Goal: Task Accomplishment & Management: Manage account settings

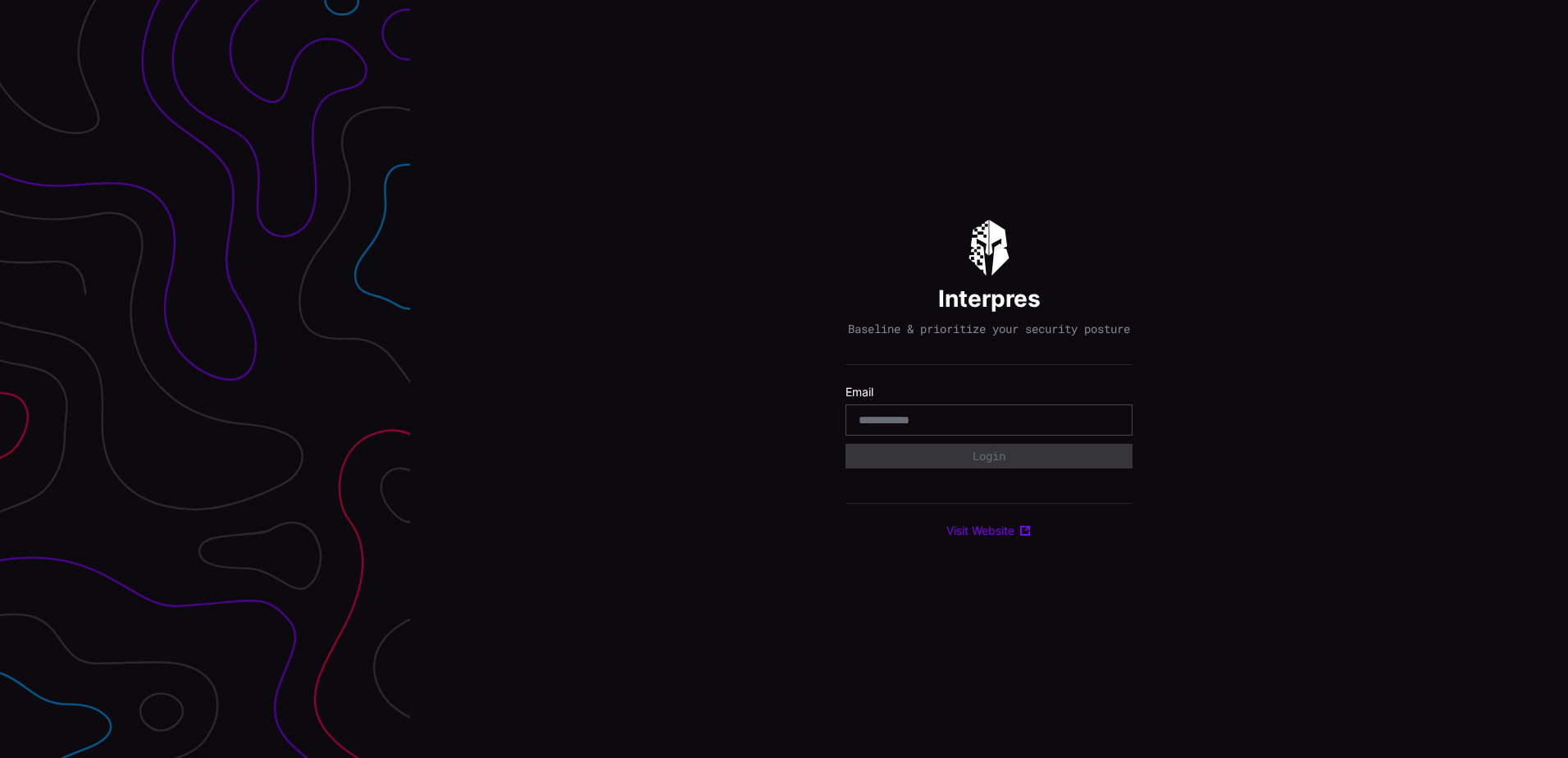
click at [893, 427] on input "email" at bounding box center [989, 420] width 261 height 14
type input "**********"
click at [846, 443] on button "Login" at bounding box center [989, 455] width 287 height 25
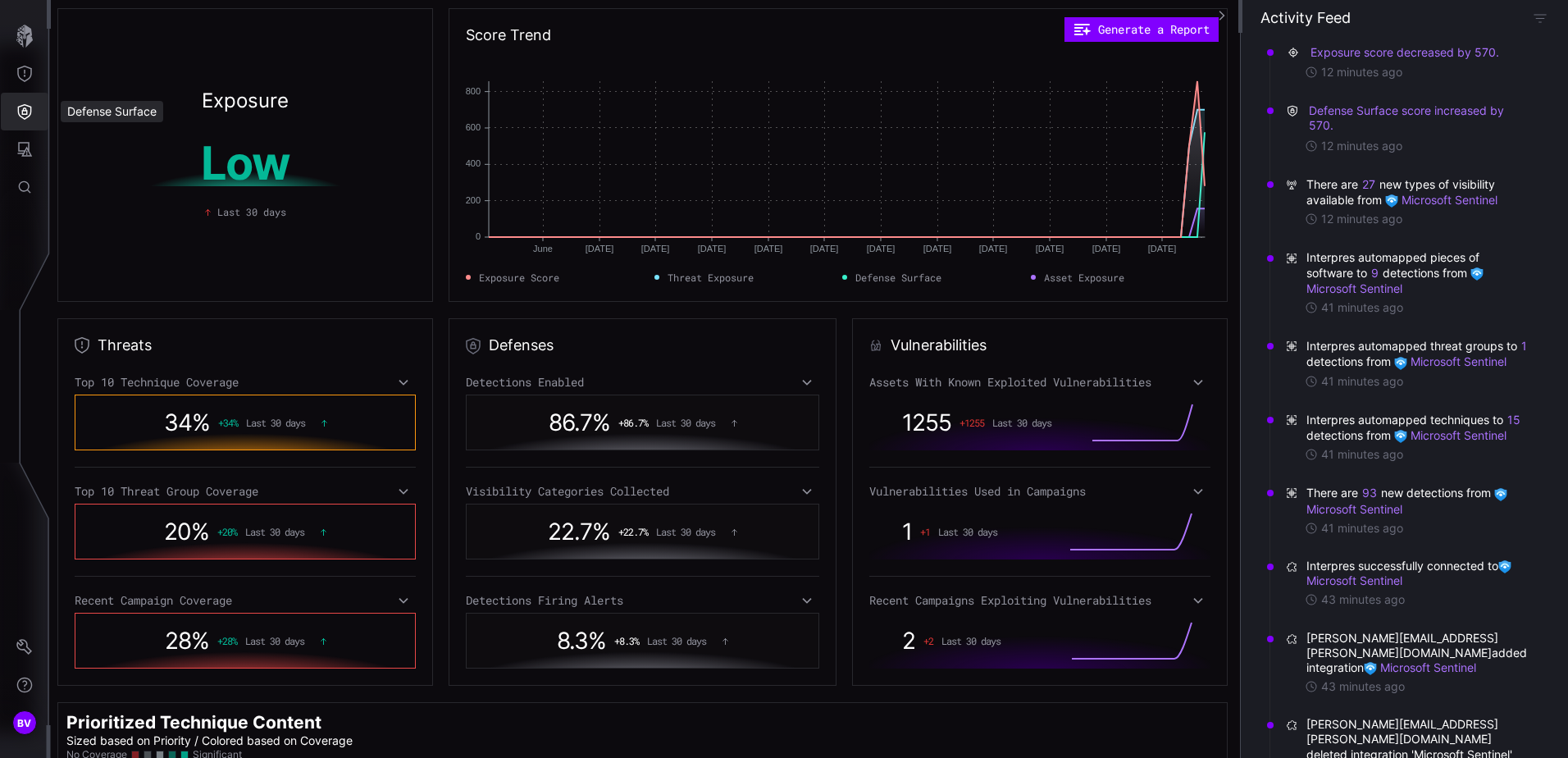
click at [32, 111] on icon "Defense Surface" at bounding box center [25, 112] width 14 height 15
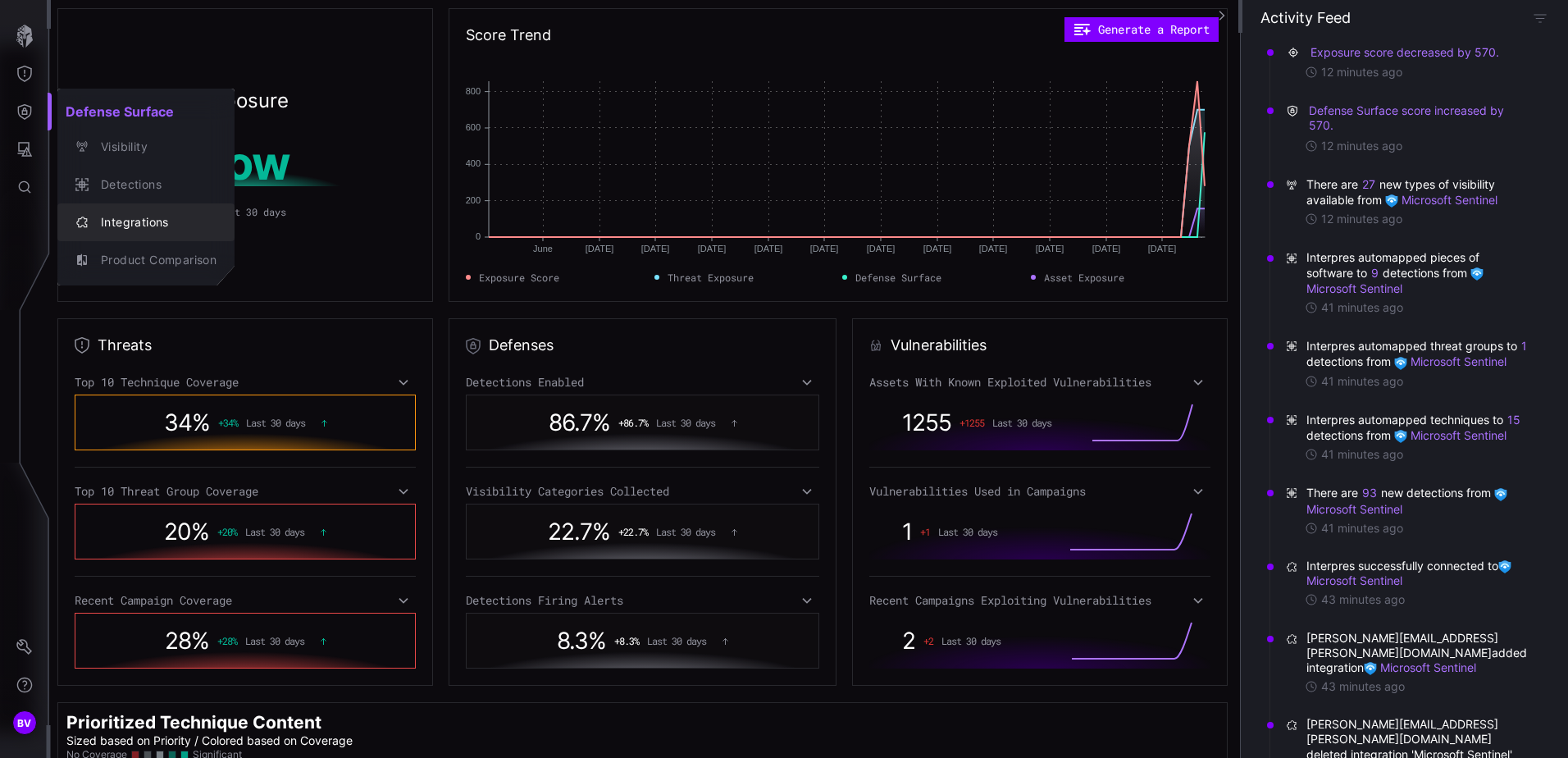
click at [128, 223] on div "Integrations" at bounding box center [154, 223] width 124 height 20
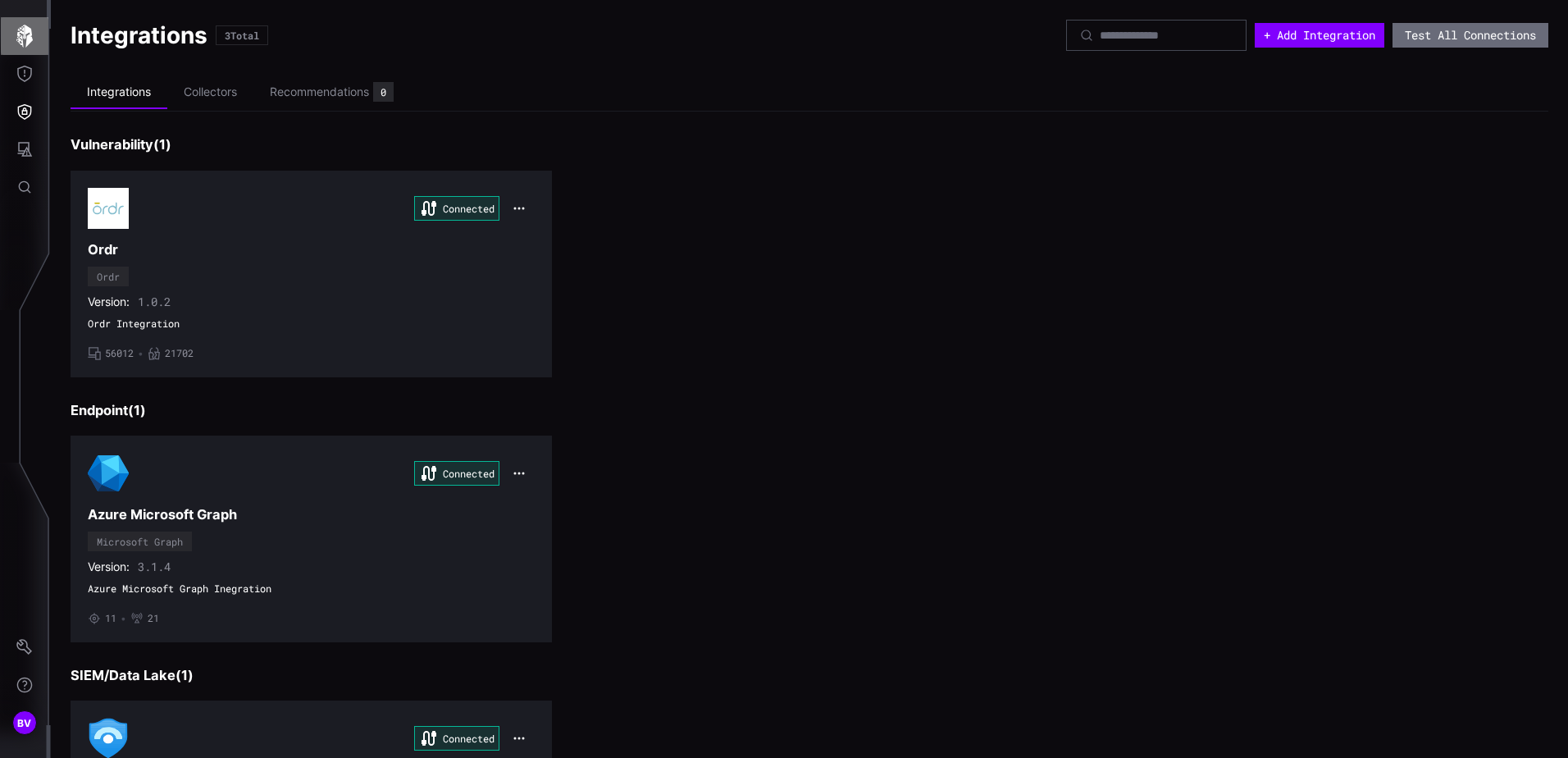
click at [32, 47] on icon "button" at bounding box center [24, 36] width 23 height 23
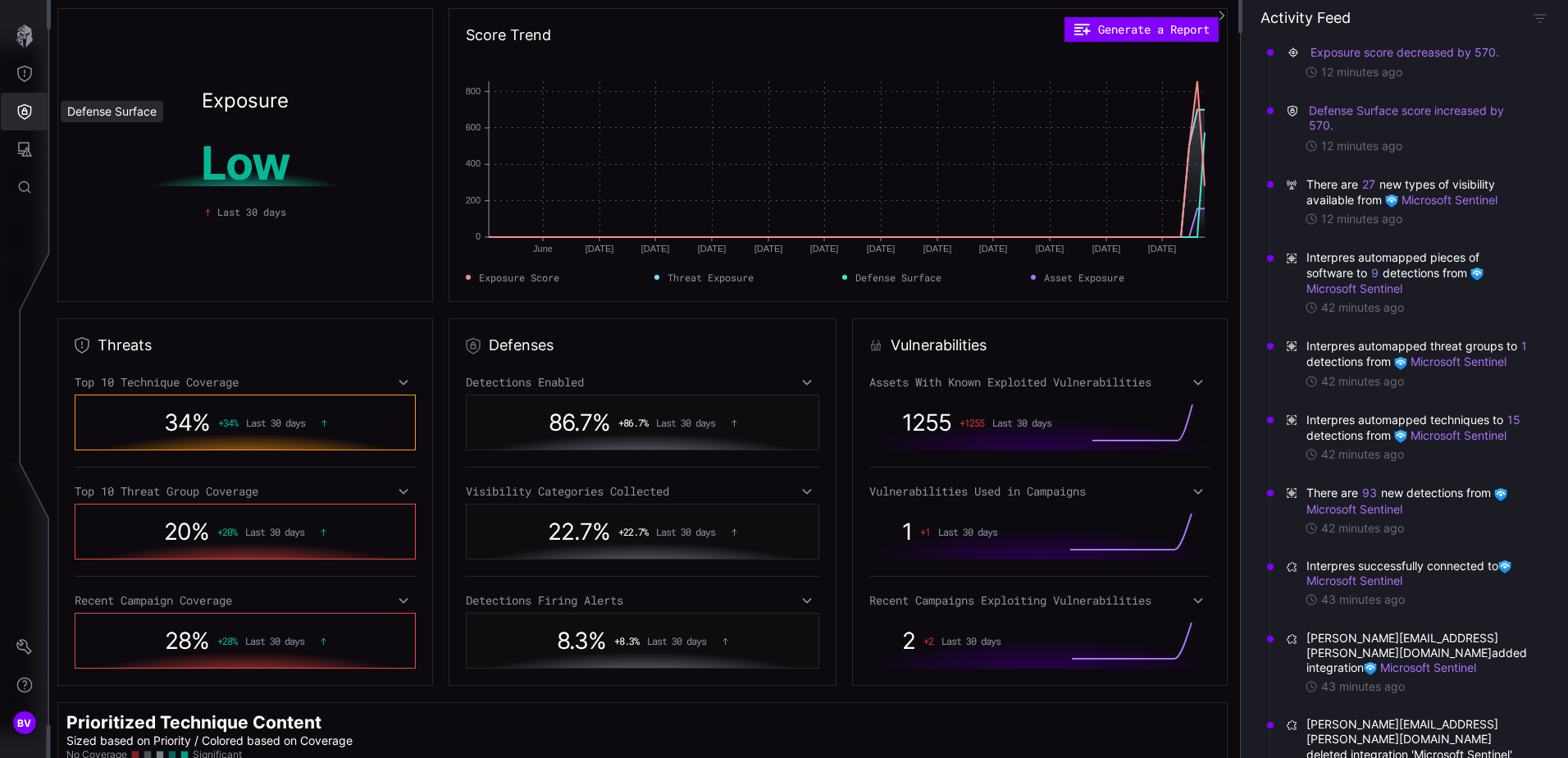
click at [32, 104] on icon "Defense Surface" at bounding box center [24, 111] width 16 height 16
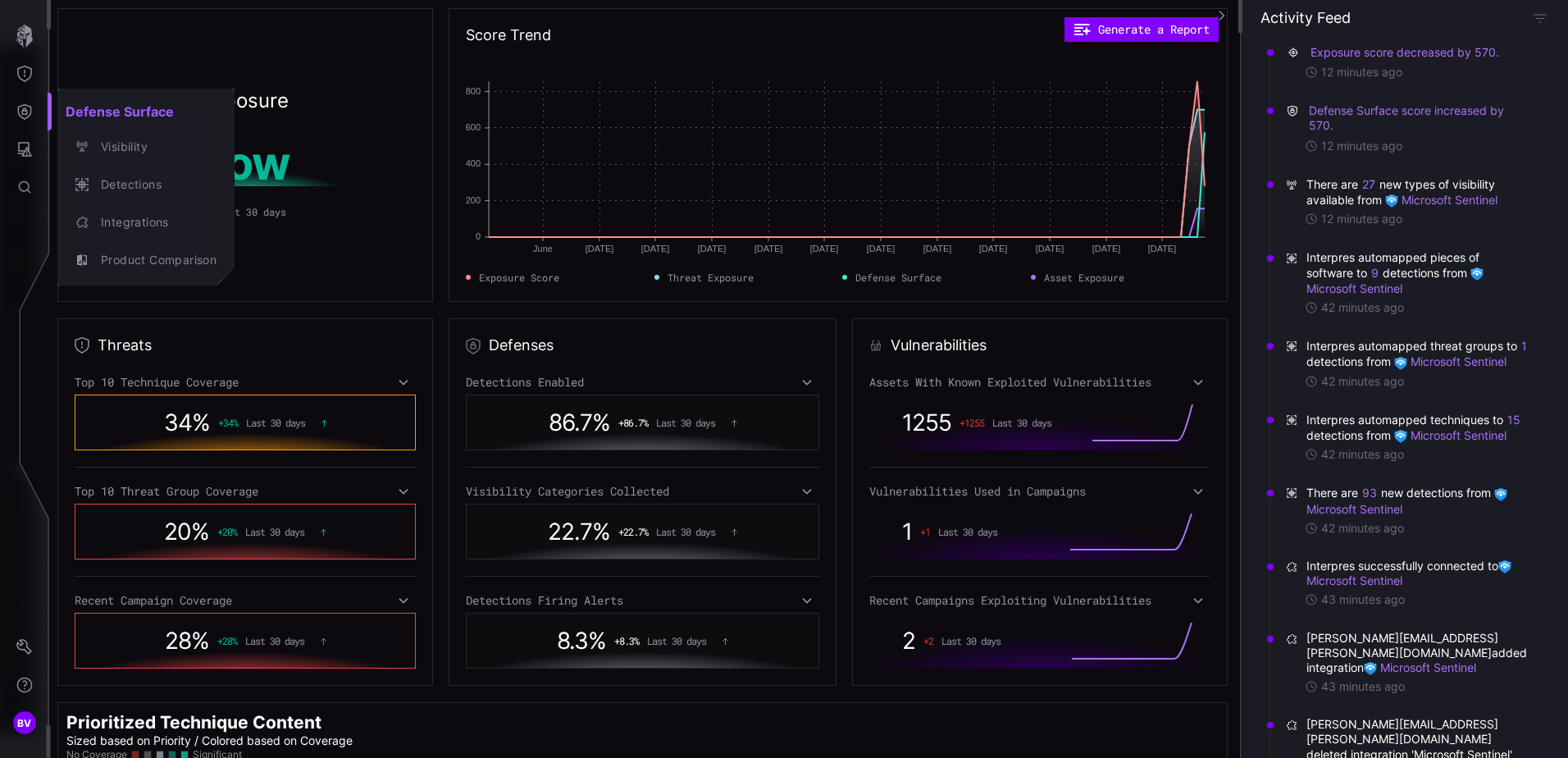
click at [888, 257] on div at bounding box center [784, 379] width 1568 height 758
